Goal: Feedback & Contribution: Contribute content

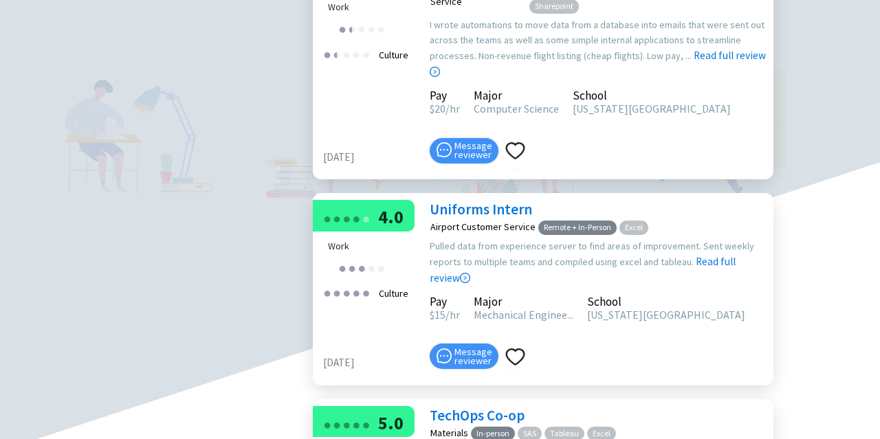
scroll to position [730, 0]
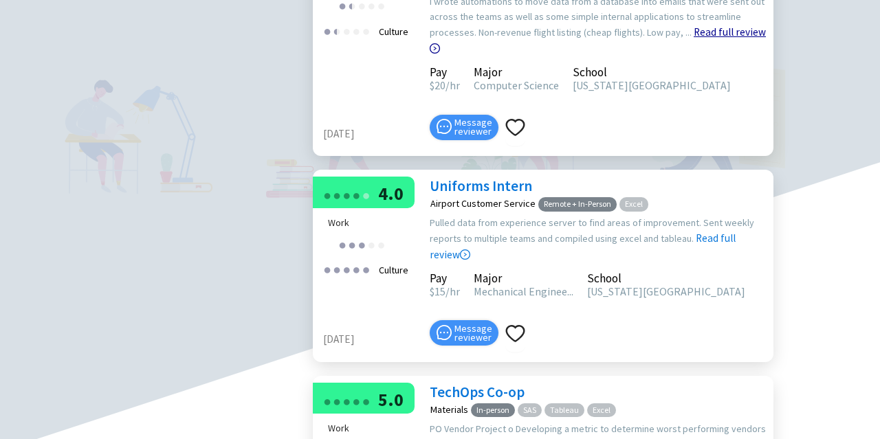
click at [724, 55] on link "Read full review" at bounding box center [597, 6] width 336 height 98
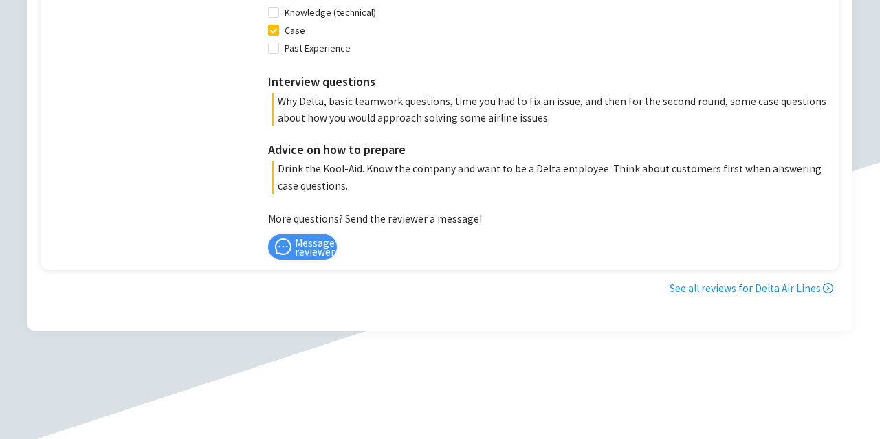
scroll to position [1415, 0]
drag, startPoint x: 445, startPoint y: 101, endPoint x: 567, endPoint y: 107, distance: 121.8
click at [567, 107] on p "Why Delta, basic teamwork questions, time you had to fix an issue, and then for…" at bounding box center [551, 110] width 559 height 33
copy p "time you had to fix an issue"
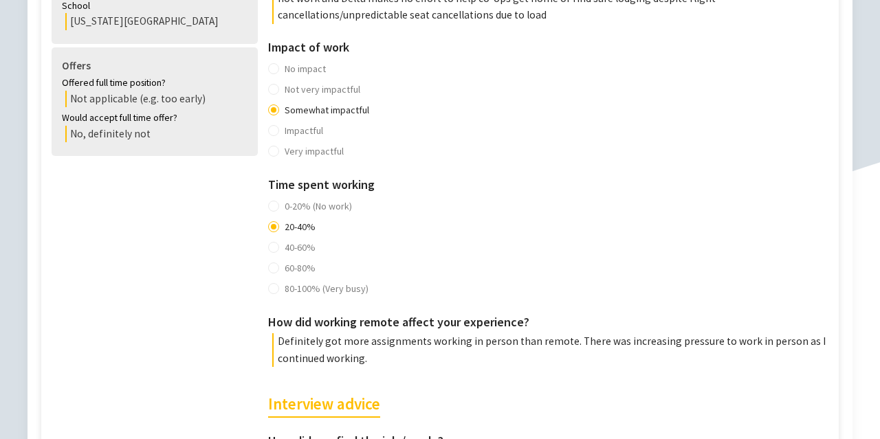
scroll to position [0, 0]
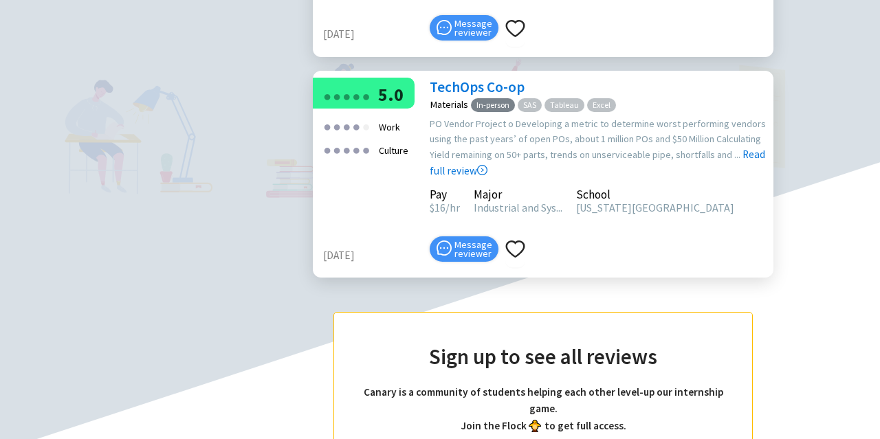
scroll to position [1036, 0]
click at [467, 96] on link "TechOps Co-op" at bounding box center [476, 86] width 95 height 19
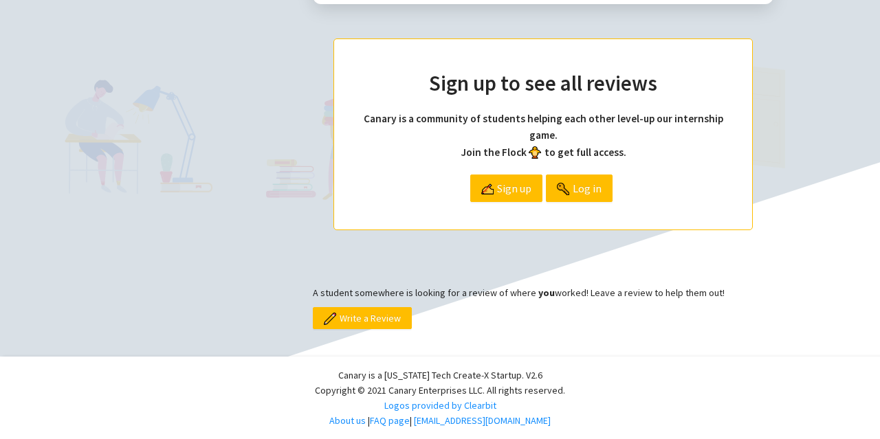
scroll to position [1388, 0]
click at [505, 189] on span "Sign up" at bounding box center [514, 188] width 34 height 26
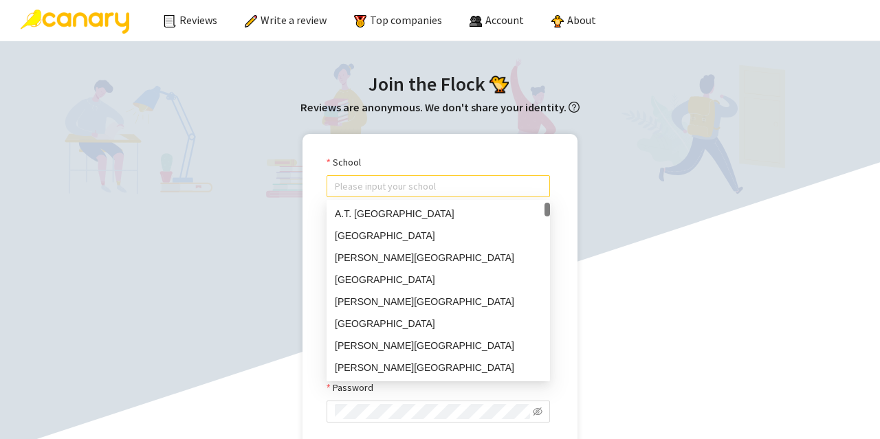
click at [475, 188] on input "School" at bounding box center [438, 186] width 207 height 21
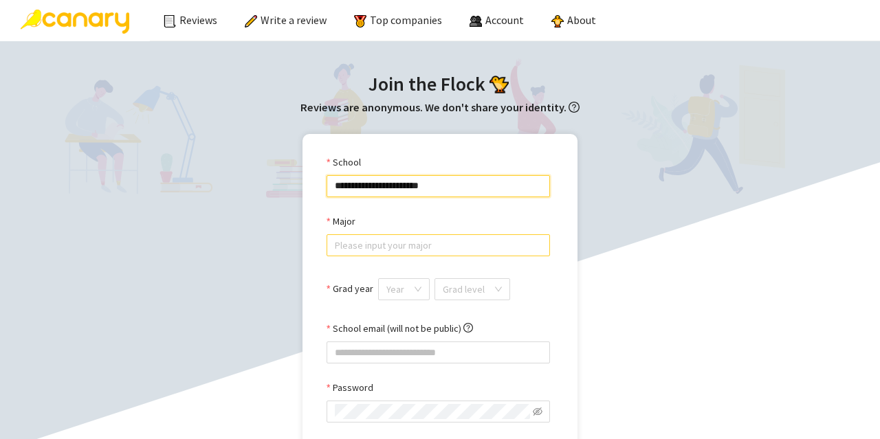
type input "**********"
click at [426, 236] on input "Major" at bounding box center [438, 245] width 207 height 21
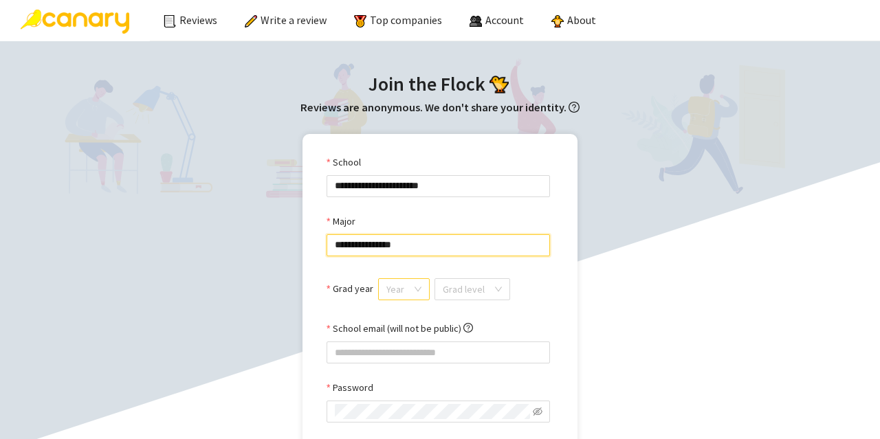
type input "**********"
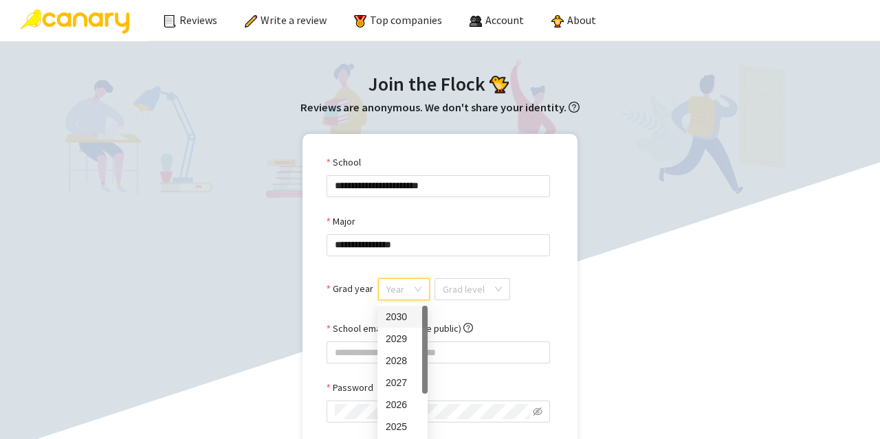
click at [402, 288] on input "Grad year" at bounding box center [398, 289] width 25 height 21
click at [393, 388] on div "2027" at bounding box center [402, 382] width 34 height 15
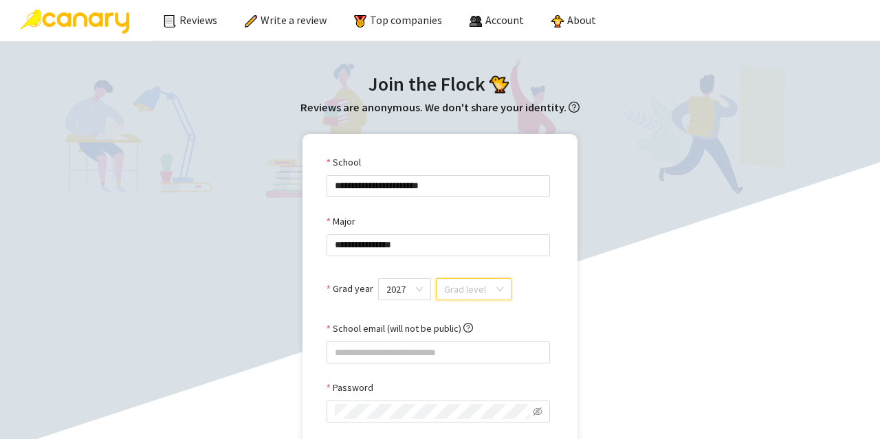
click at [466, 289] on input "search" at bounding box center [468, 289] width 49 height 21
click at [469, 311] on div "Undergrad" at bounding box center [471, 316] width 57 height 15
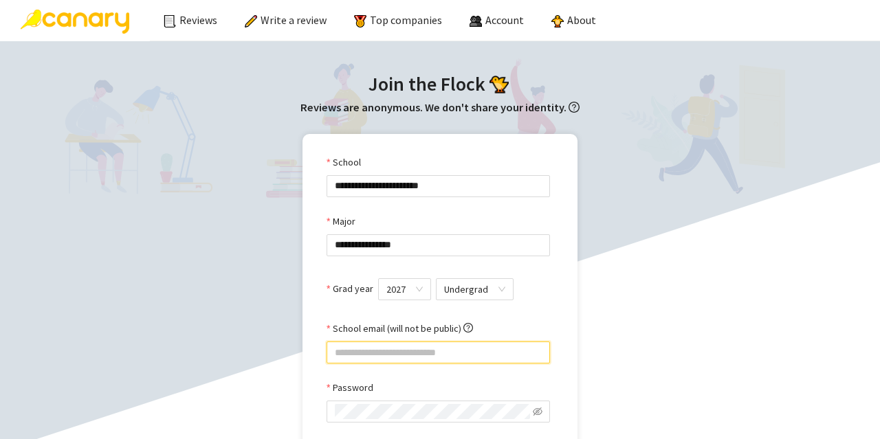
click at [410, 346] on input "School email (will not be public)" at bounding box center [437, 352] width 223 height 22
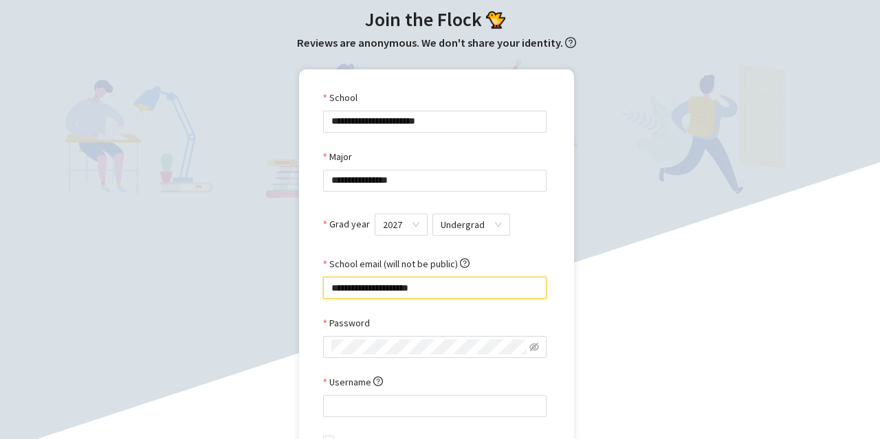
type input "**********"
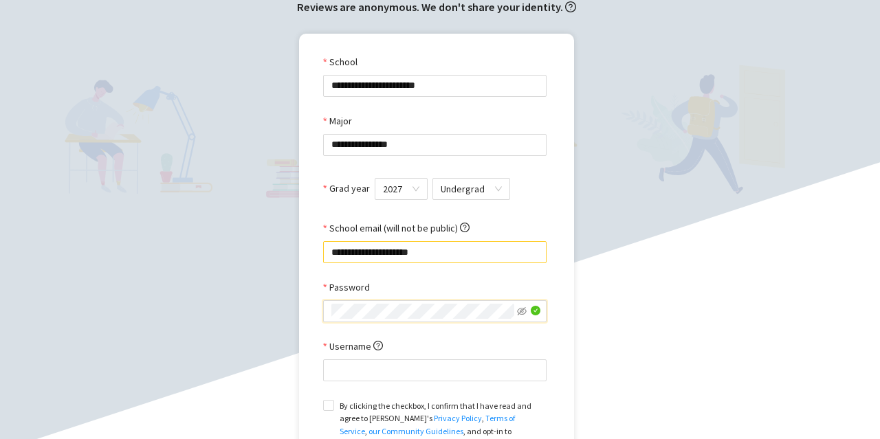
scroll to position [104, 3]
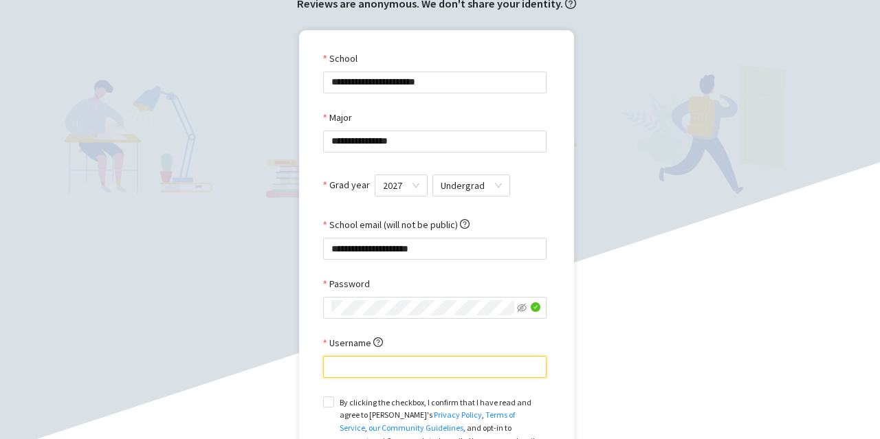
click at [366, 356] on input "Username" at bounding box center [434, 367] width 223 height 22
type input "*"
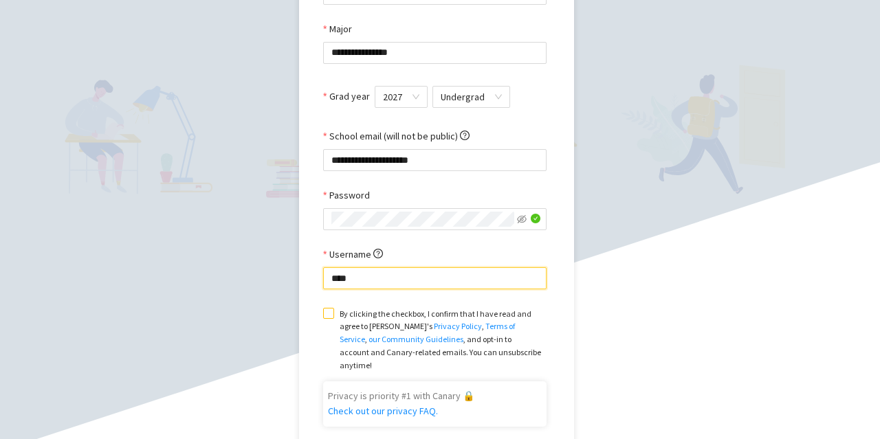
scroll to position [193, 3]
type input "****"
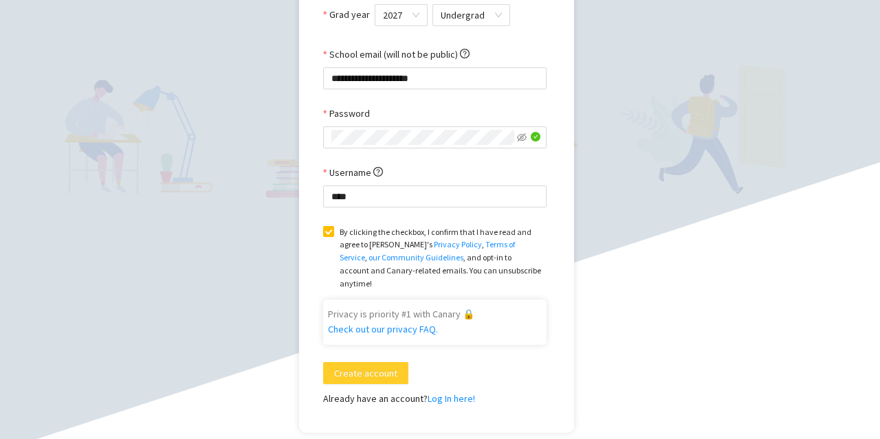
click at [377, 366] on span "Create account" at bounding box center [365, 373] width 63 height 15
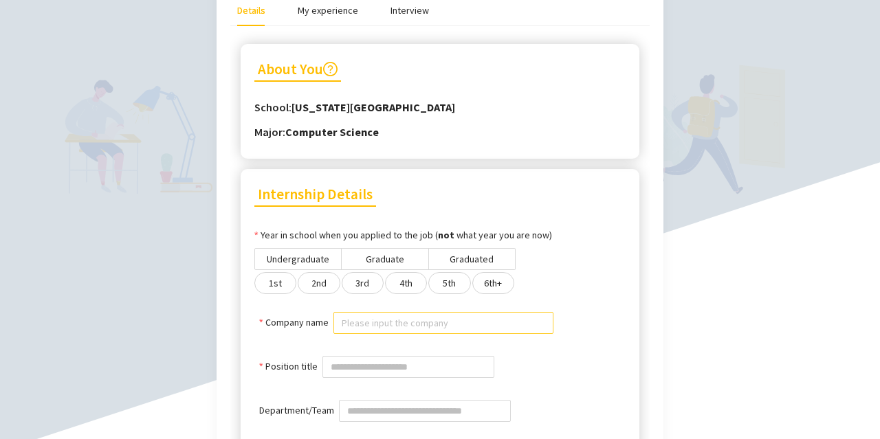
scroll to position [150, 0]
click at [295, 256] on span "Undergraduate" at bounding box center [298, 258] width 63 height 12
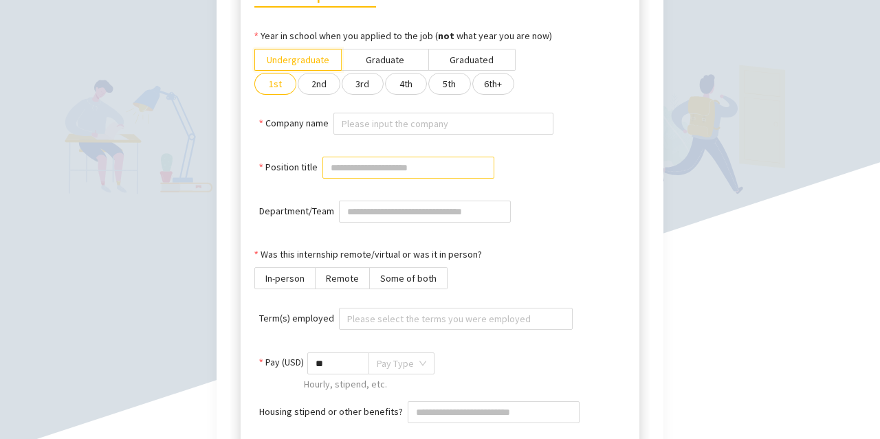
scroll to position [345, 0]
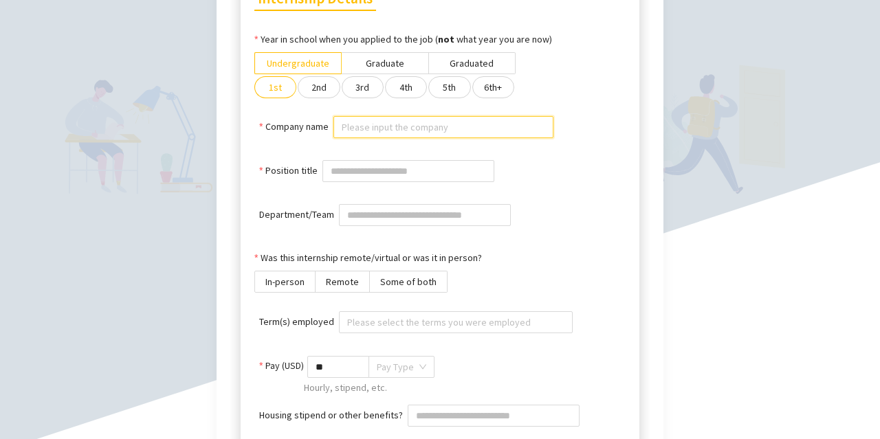
click at [383, 134] on input "Company name" at bounding box center [442, 127] width 203 height 21
type input "***"
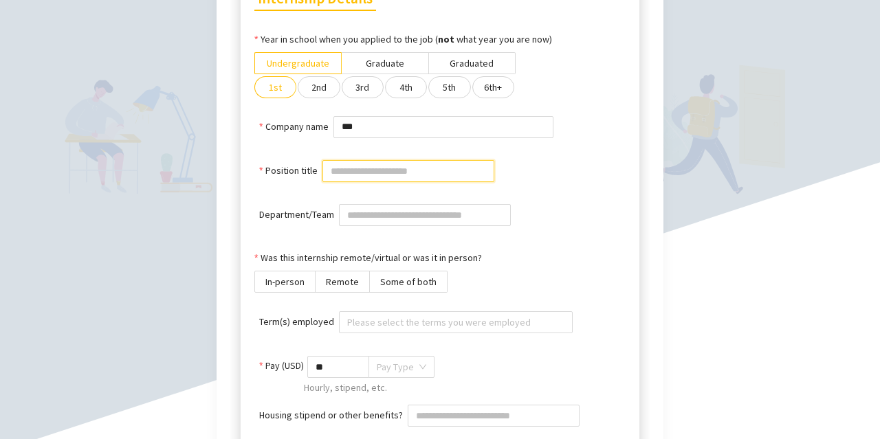
click at [350, 168] on input "Position title" at bounding box center [408, 171] width 172 height 22
type input "**********"
click at [282, 267] on div "Was this internship remote/virtual or was it in person?" at bounding box center [439, 260] width 371 height 21
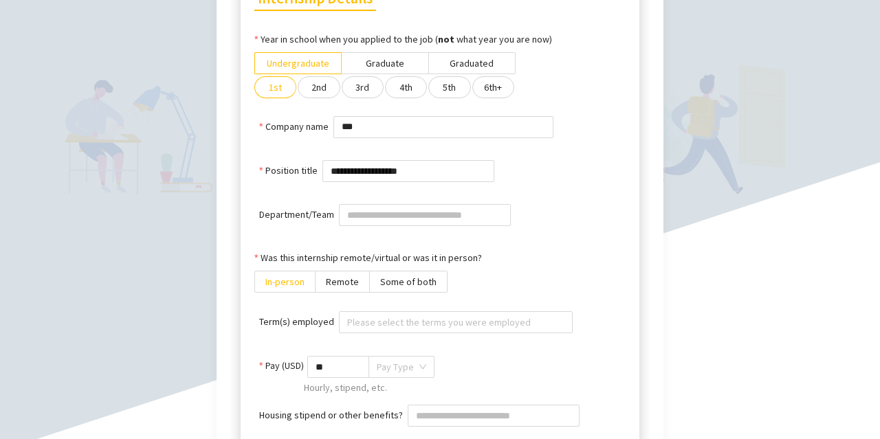
click at [284, 277] on span "In-person" at bounding box center [284, 282] width 39 height 12
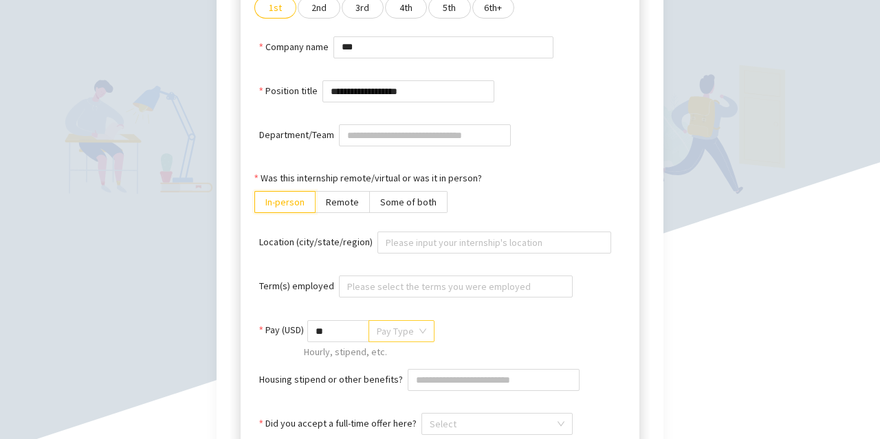
scroll to position [451, 0]
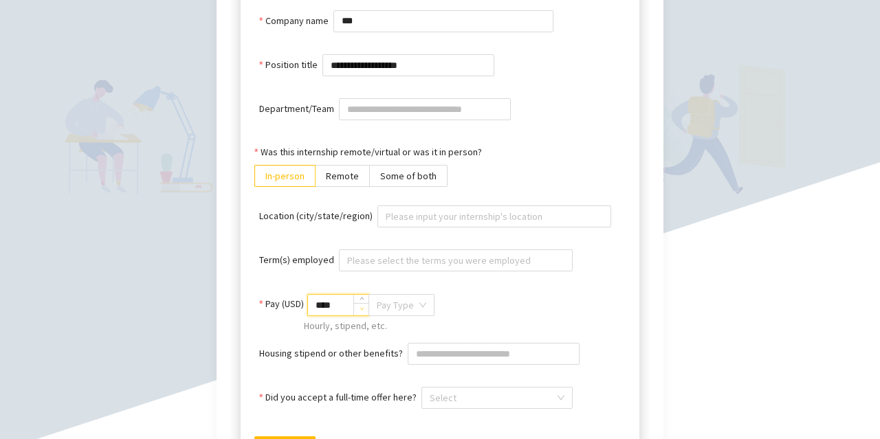
click at [357, 307] on span "Decrease Value" at bounding box center [360, 309] width 15 height 12
type input "****"
click at [392, 307] on input "search" at bounding box center [397, 305] width 40 height 21
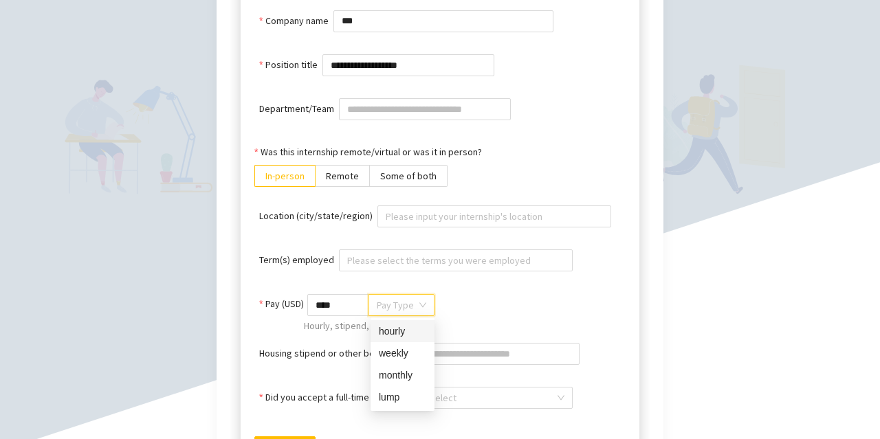
click at [400, 320] on div "hourly" at bounding box center [402, 331] width 64 height 22
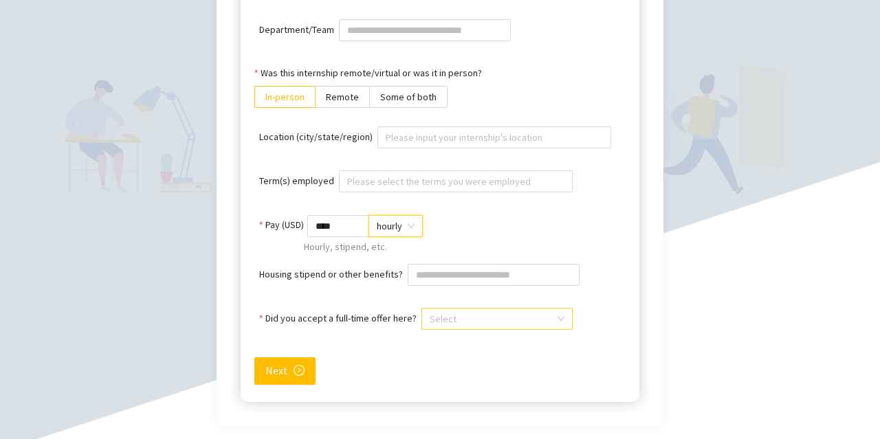
scroll to position [530, 0]
click at [460, 320] on input "Did you accept a full-time offer here?" at bounding box center [491, 318] width 125 height 21
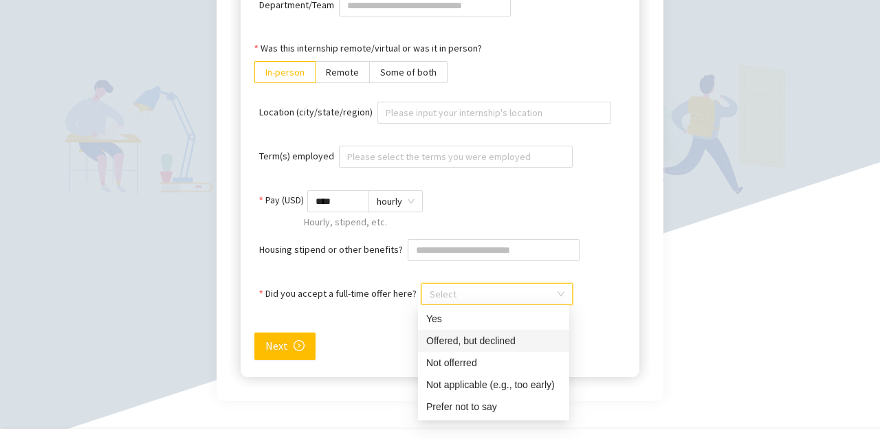
scroll to position [555, 0]
click at [502, 379] on div "Not applicable (e.g., too early)" at bounding box center [493, 384] width 135 height 15
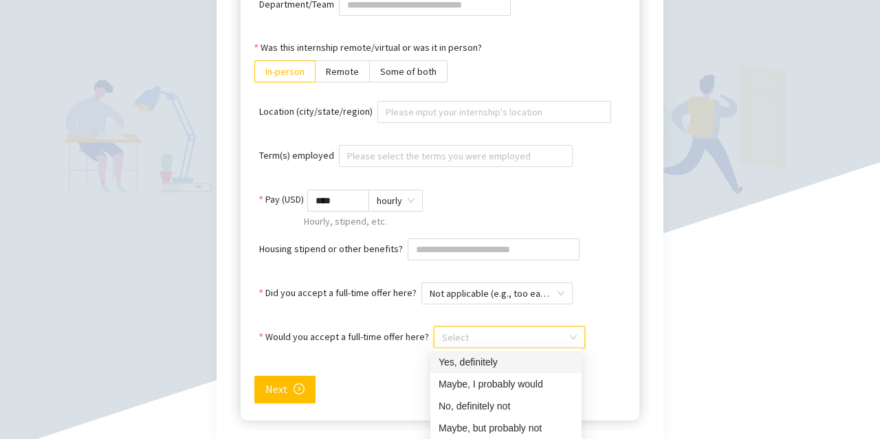
click at [449, 331] on input "Would you accept a full-time offer here?" at bounding box center [504, 337] width 125 height 21
click at [489, 401] on div "No, definitely not" at bounding box center [505, 406] width 135 height 15
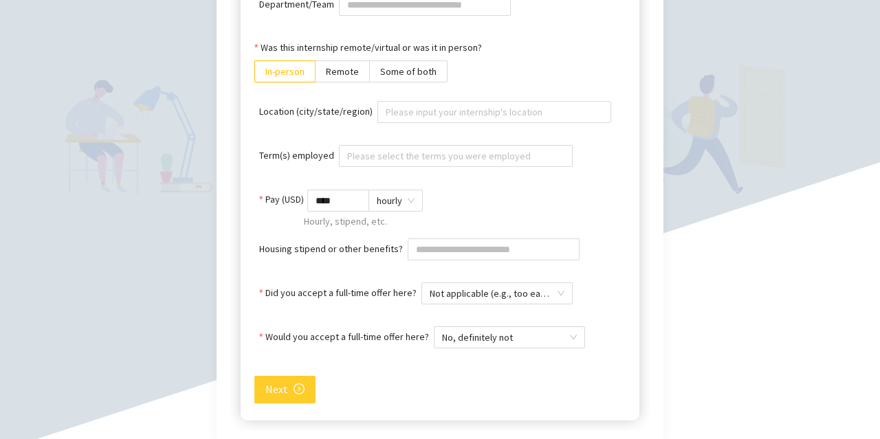
click at [276, 390] on span "Next" at bounding box center [276, 389] width 23 height 17
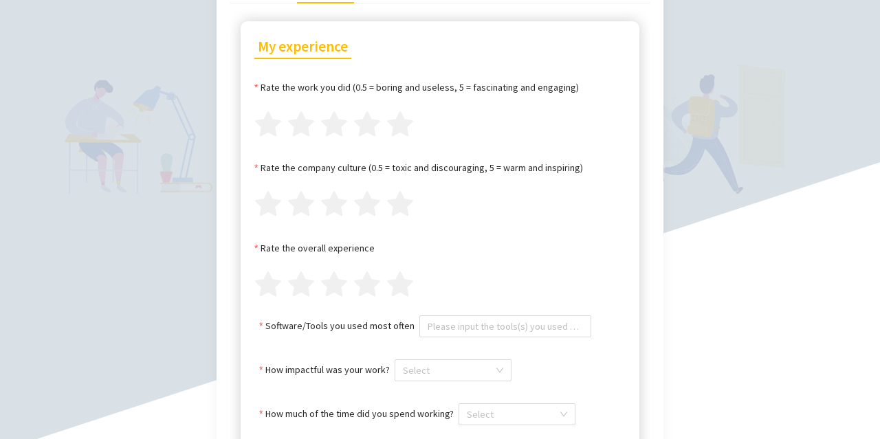
scroll to position [172, 0]
click at [396, 131] on icon "star" at bounding box center [399, 122] width 29 height 27
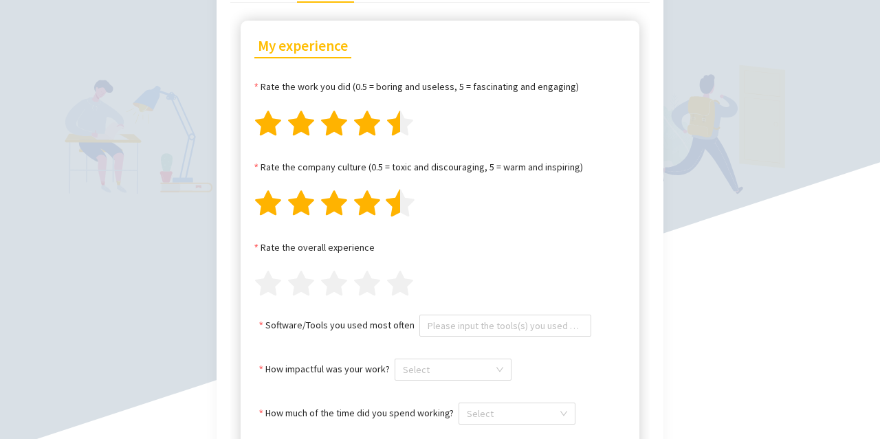
click at [392, 212] on icon "star" at bounding box center [399, 203] width 29 height 27
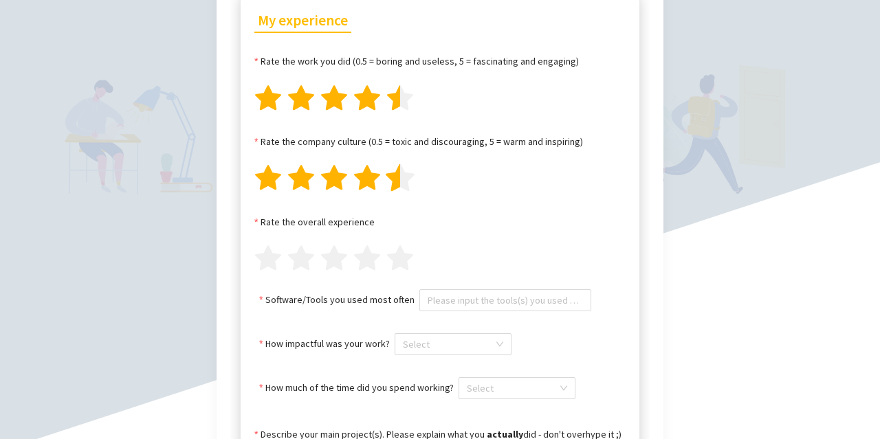
scroll to position [199, 0]
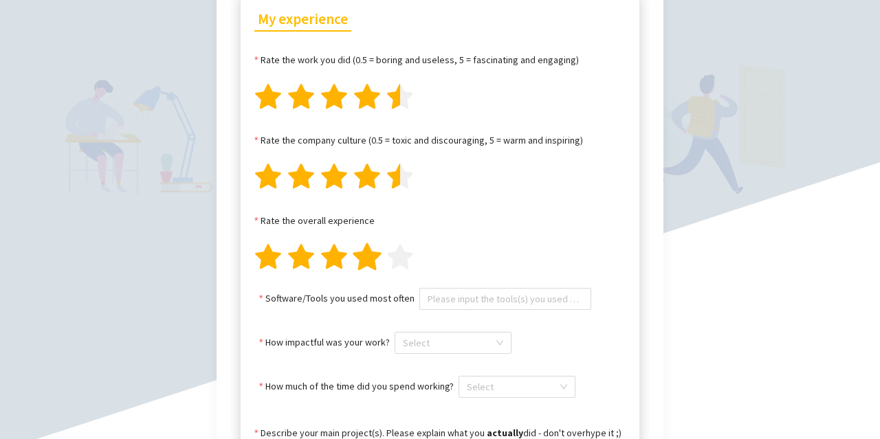
click at [377, 257] on icon "star" at bounding box center [366, 256] width 29 height 27
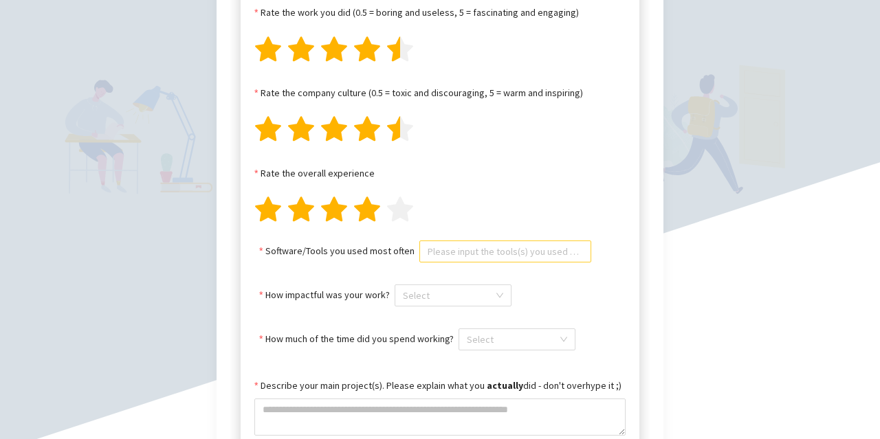
scroll to position [247, 0]
click at [491, 249] on div at bounding box center [505, 250] width 165 height 19
type input "********"
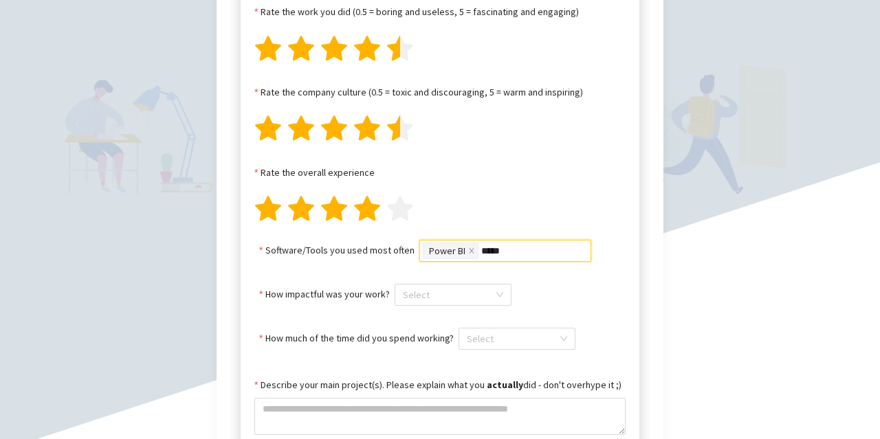
type input "*****"
type input "***"
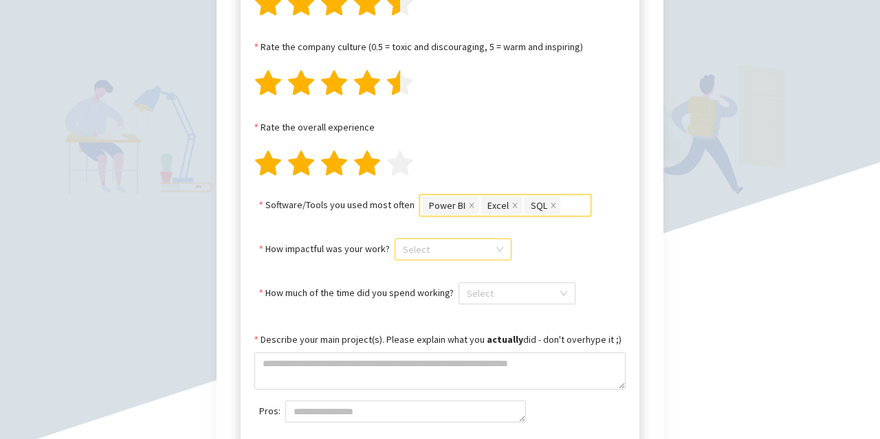
scroll to position [293, 0]
click at [461, 238] on input "How impactful was your work?" at bounding box center [448, 248] width 91 height 21
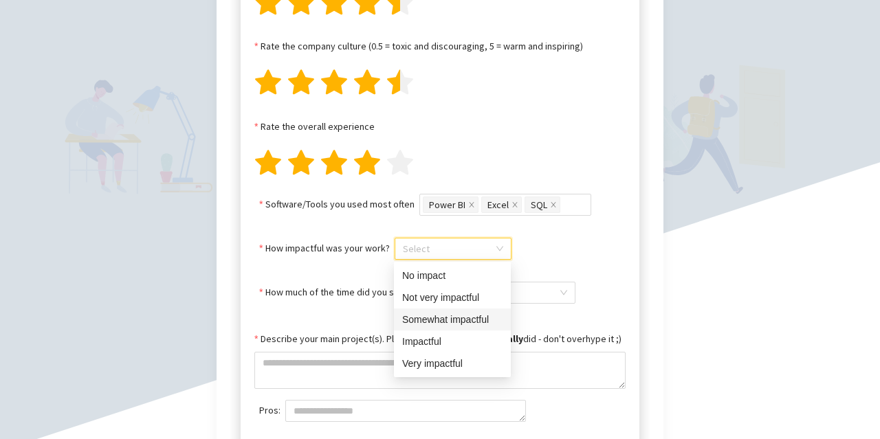
click at [451, 315] on div "Somewhat impactful" at bounding box center [452, 319] width 100 height 15
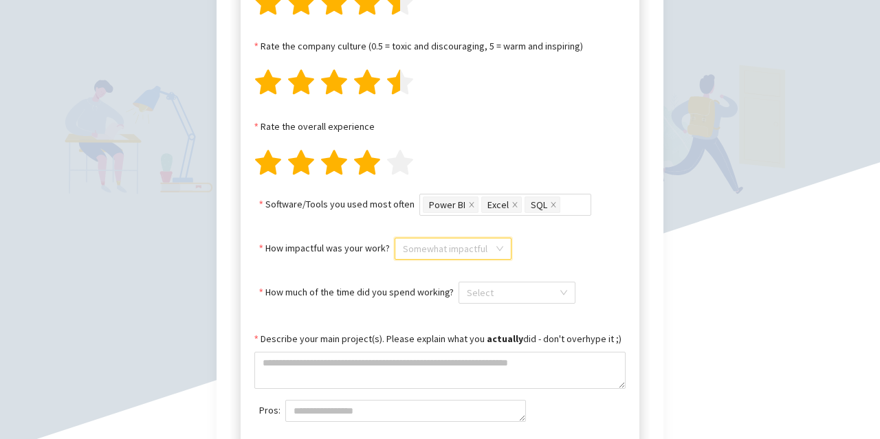
click at [434, 247] on span "Somewhat impactful" at bounding box center [453, 248] width 100 height 21
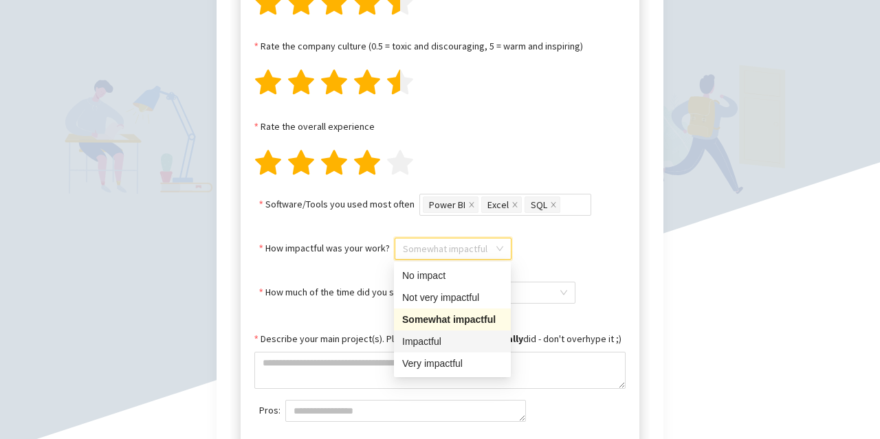
click at [448, 336] on div "Impactful" at bounding box center [452, 341] width 100 height 15
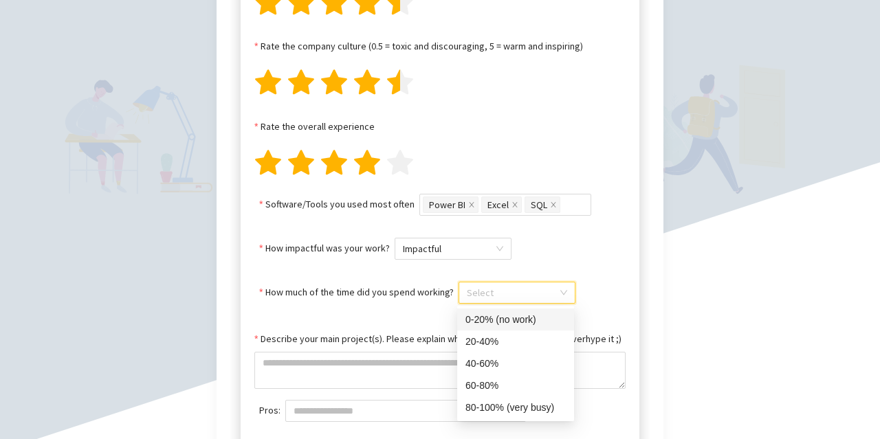
click at [478, 298] on input "How much of the time did you spend working?" at bounding box center [512, 292] width 91 height 21
click at [480, 362] on div "40-60%" at bounding box center [515, 363] width 100 height 15
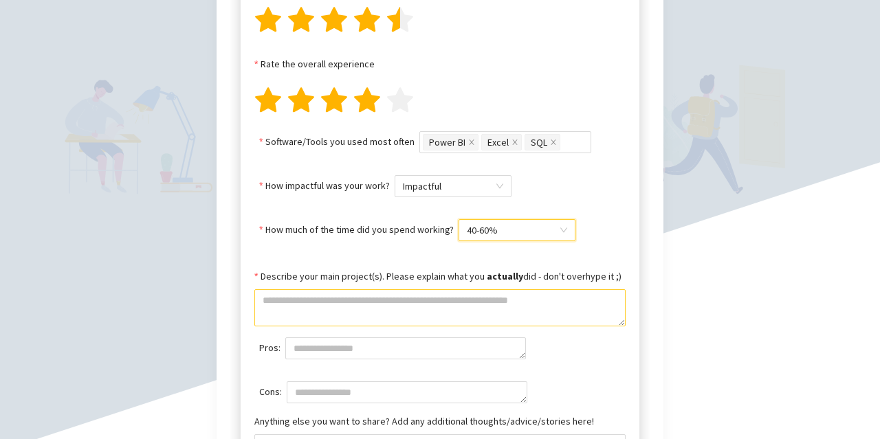
scroll to position [358, 0]
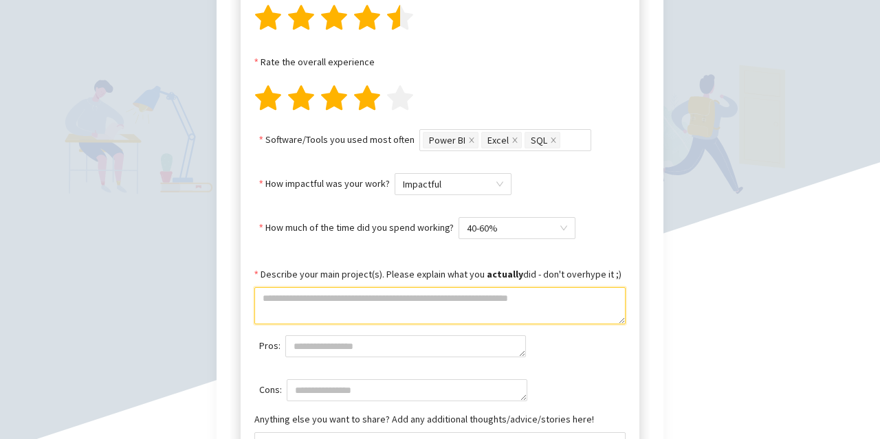
click at [428, 315] on textarea "Describe your main project(s). Please explain what you actually did - don't ove…" at bounding box center [439, 305] width 371 height 37
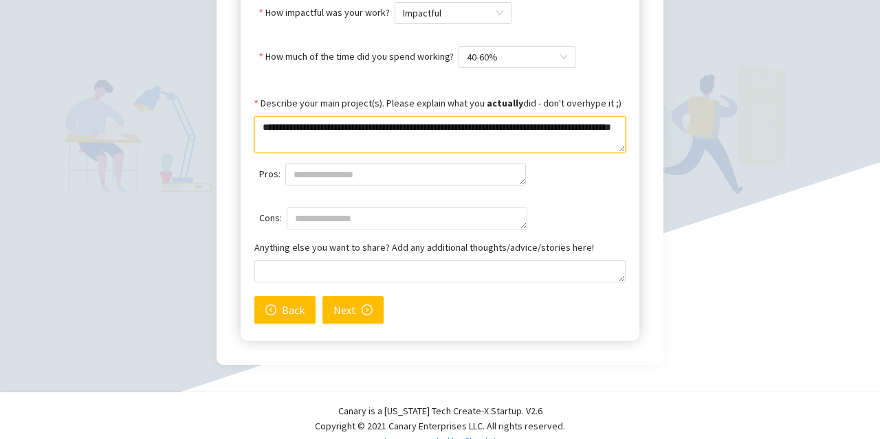
scroll to position [533, 0]
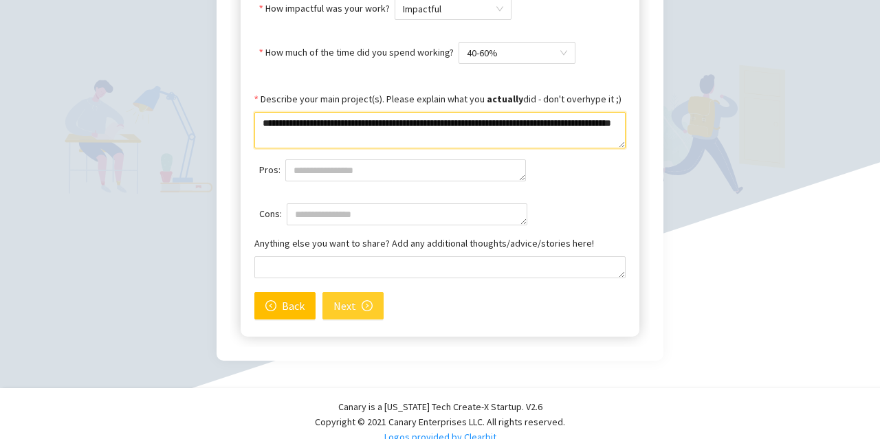
type textarea "**********"
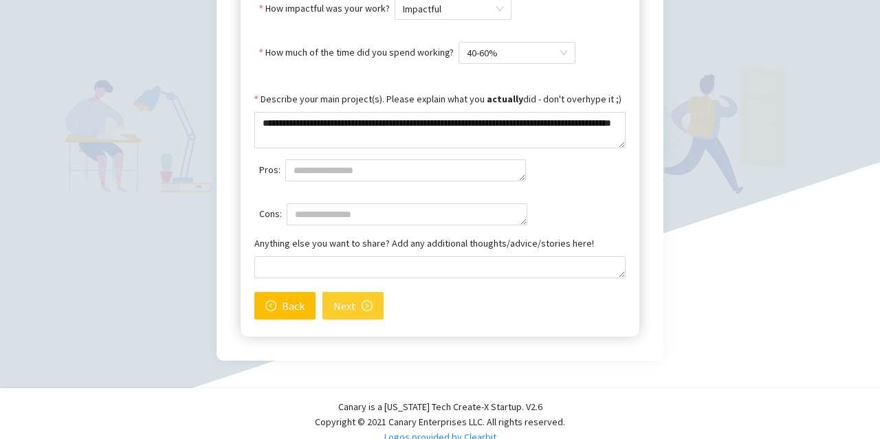
click at [355, 299] on button "Next" at bounding box center [352, 305] width 61 height 27
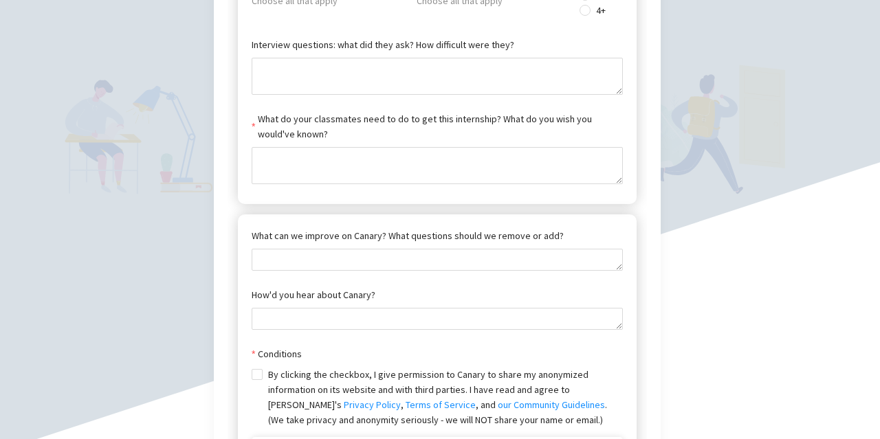
scroll to position [311, 3]
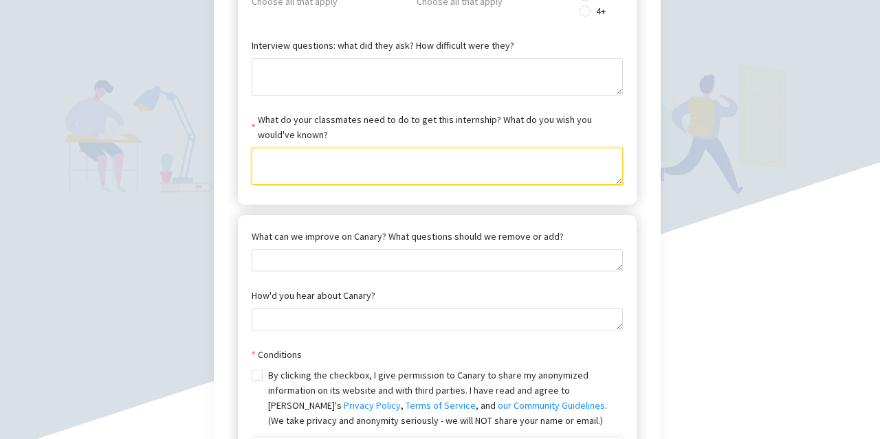
click at [400, 181] on textarea "What do your classmates need to do to get this internship? What do you wish you…" at bounding box center [436, 166] width 371 height 37
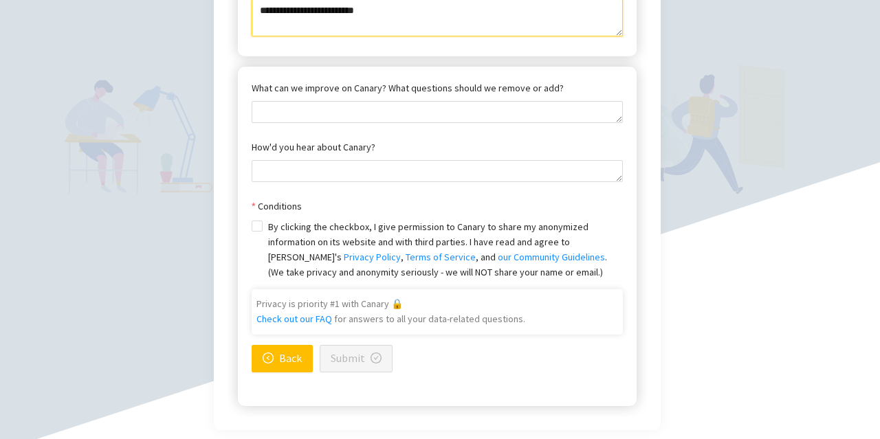
scroll to position [466, 3]
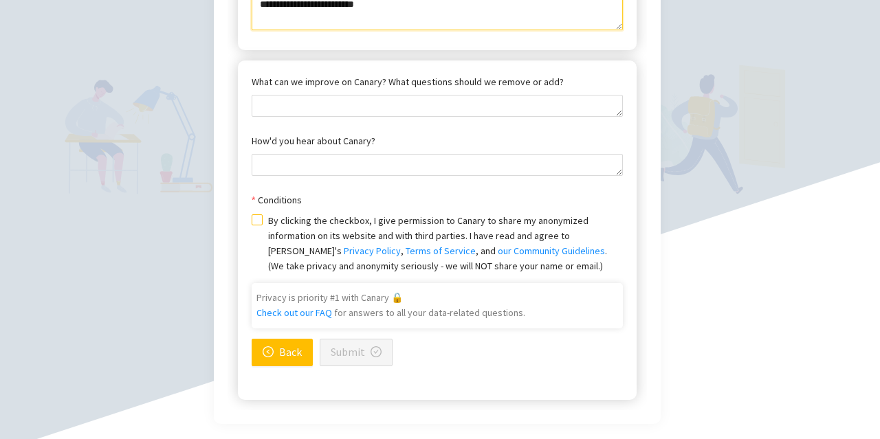
type textarea "**********"
click at [260, 213] on label "By clicking the checkbox, I give permission to Canary to share my anonymized in…" at bounding box center [436, 243] width 371 height 60
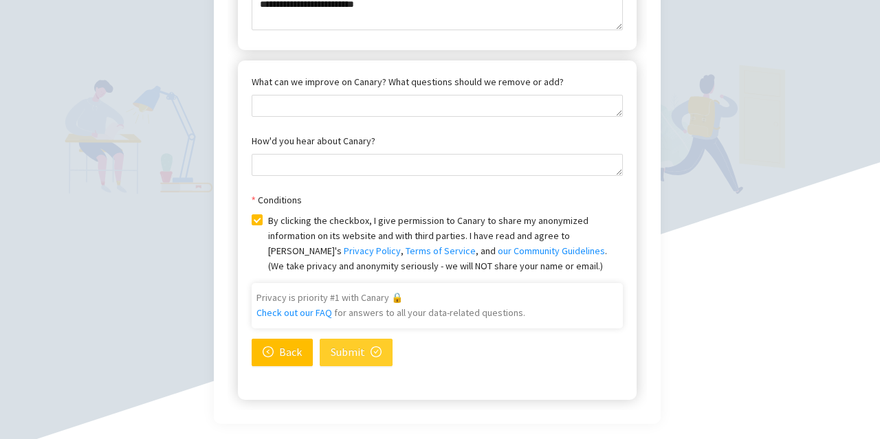
click at [357, 346] on span "Submit" at bounding box center [348, 352] width 34 height 17
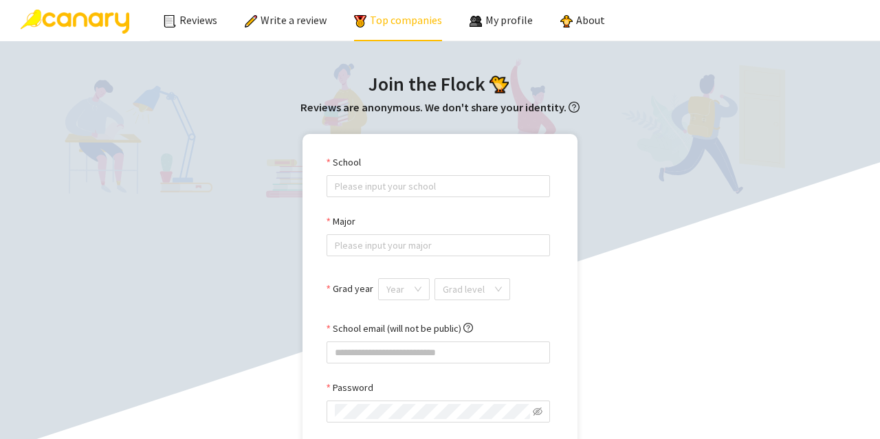
type input "****"
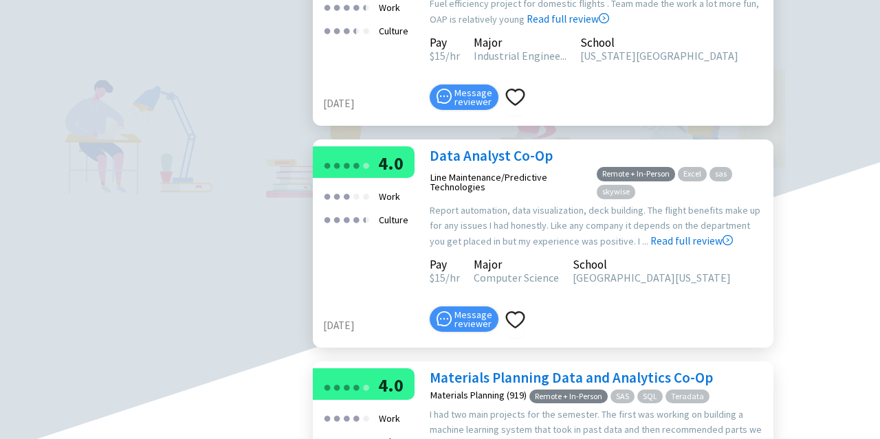
scroll to position [2871, 0]
click at [507, 165] on link "Data Analyst Co-Op" at bounding box center [490, 155] width 123 height 19
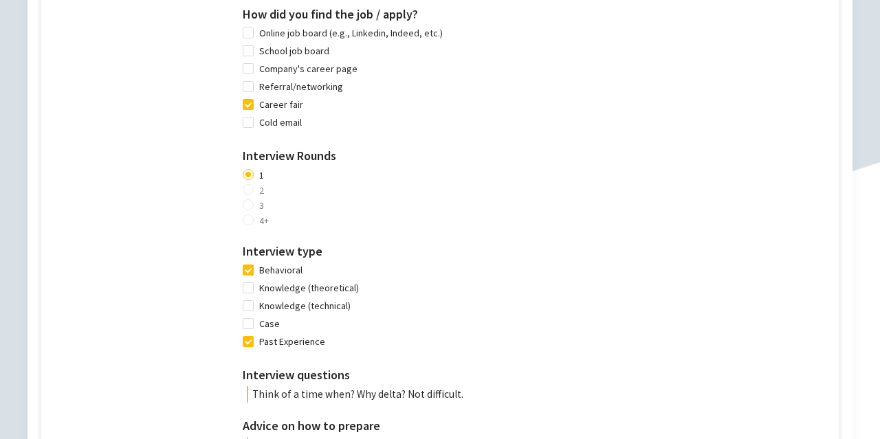
scroll to position [949, 0]
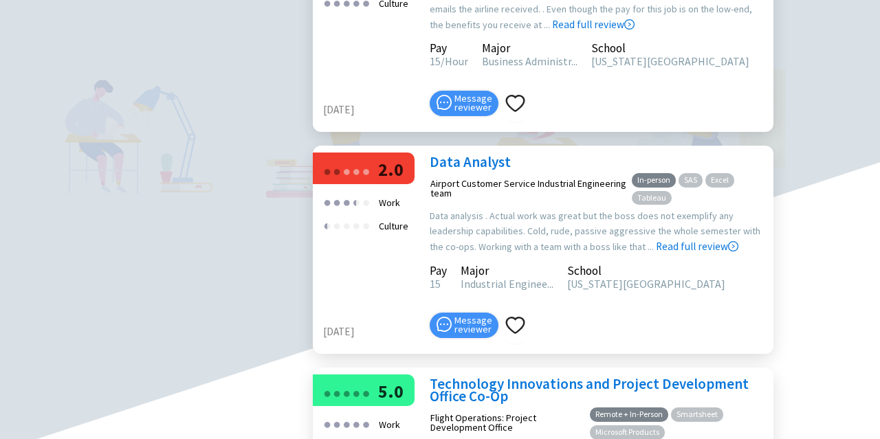
scroll to position [3735, 0]
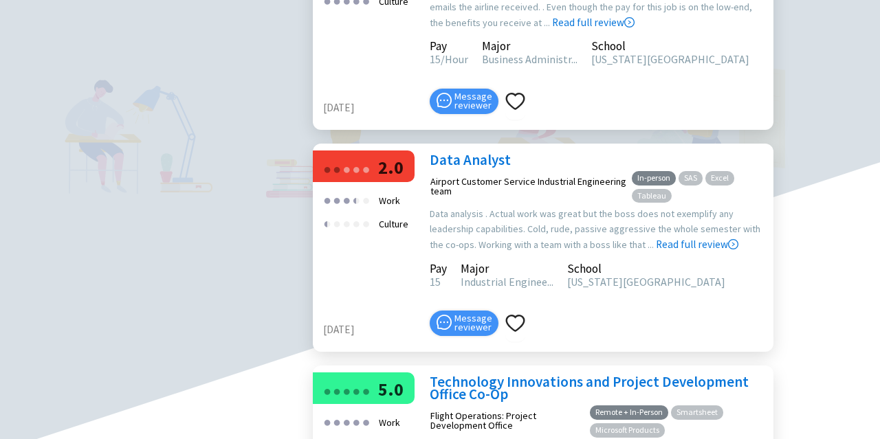
click at [457, 169] on link "Data Analyst" at bounding box center [469, 159] width 81 height 19
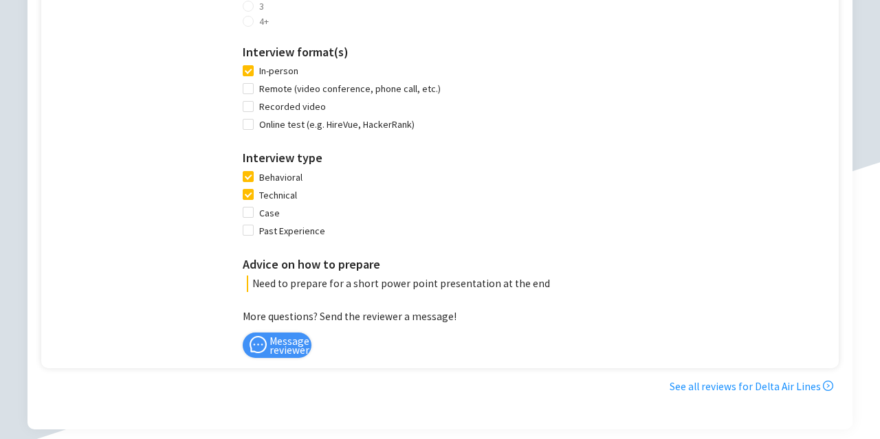
scroll to position [1136, 0]
